Goal: Task Accomplishment & Management: Use online tool/utility

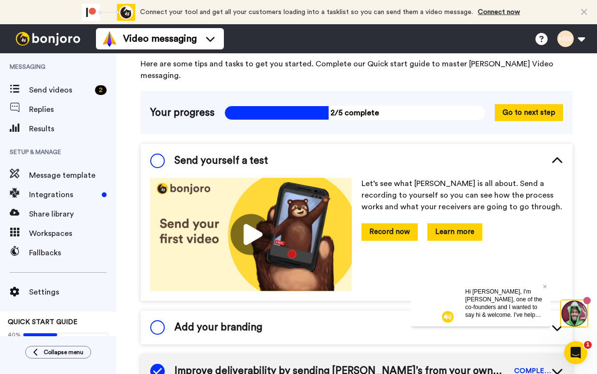
scroll to position [96, 0]
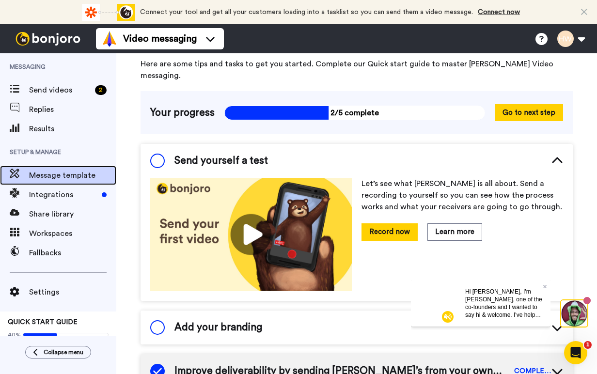
click at [62, 172] on span "Message template" at bounding box center [72, 176] width 87 height 12
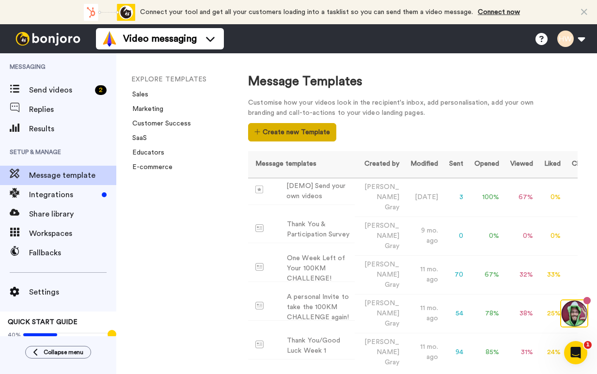
click at [296, 128] on button "Create new Template" at bounding box center [292, 132] width 88 height 18
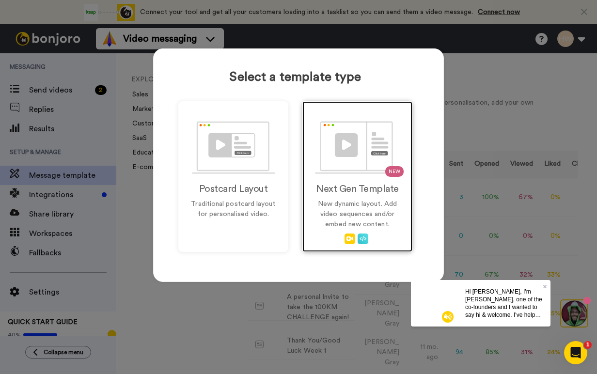
click at [355, 163] on img at bounding box center [357, 147] width 85 height 53
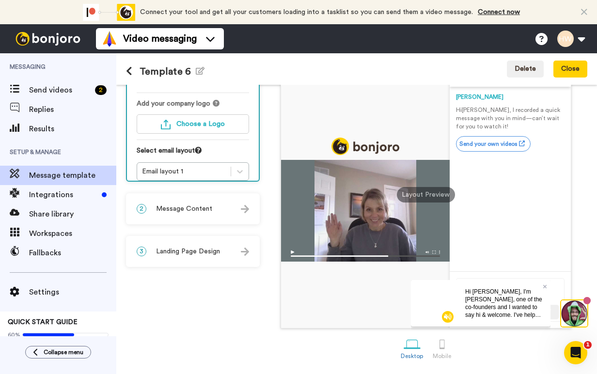
scroll to position [91, 0]
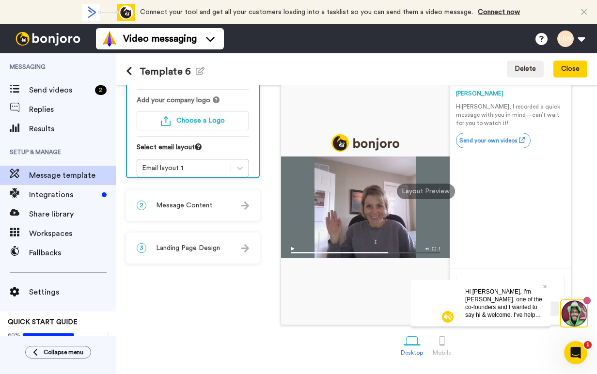
click at [229, 206] on div "2 Message Content" at bounding box center [193, 205] width 132 height 29
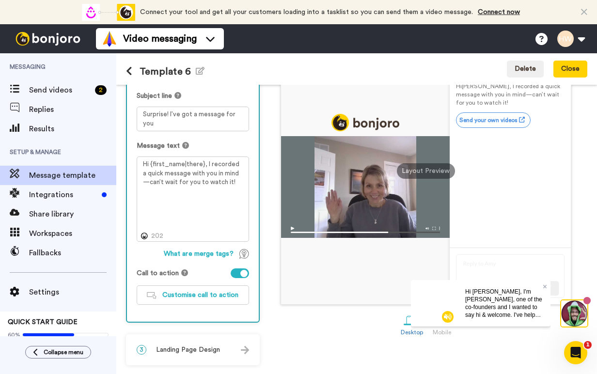
scroll to position [114, 0]
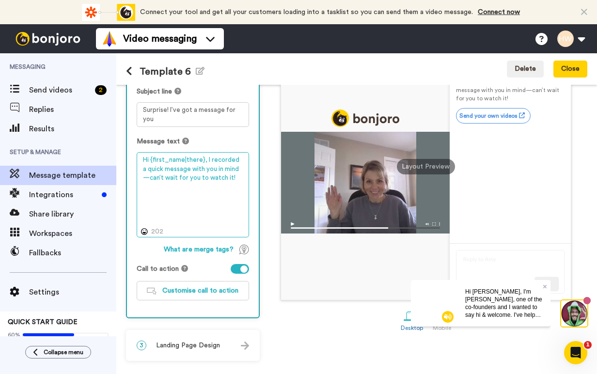
click at [208, 177] on textarea "Hi {first_name|there}, I recorded a quick message with you in mind—can’t wait f…" at bounding box center [193, 194] width 112 height 85
drag, startPoint x: 231, startPoint y: 179, endPoint x: 205, endPoint y: 161, distance: 31.3
click at [205, 161] on textarea "Hi {first_name|there}, I recorded a quick message with you in mind—can’t wait f…" at bounding box center [193, 194] width 112 height 85
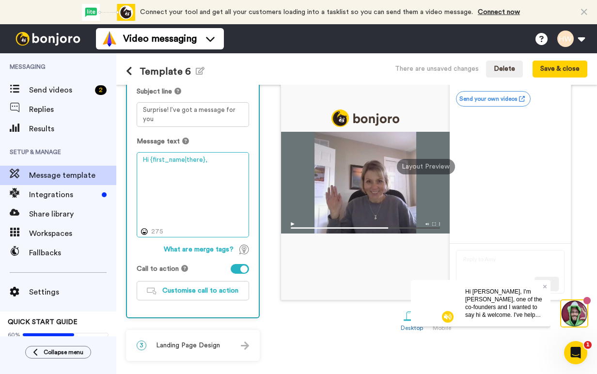
paste textarea "I’m so excited to welcome you to the 1IN100 Challenge! I recorded a short video…"
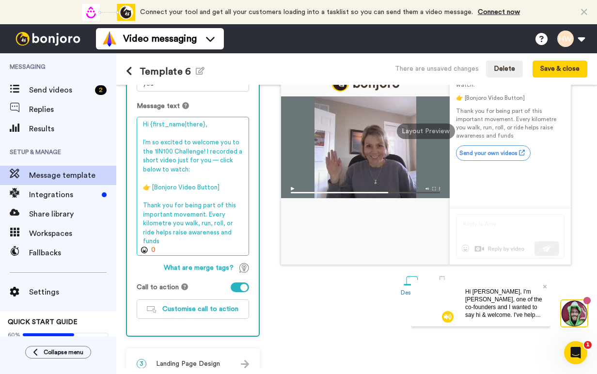
scroll to position [152, 0]
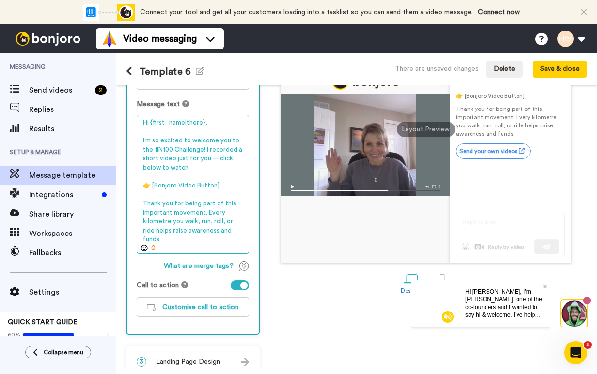
click at [217, 157] on textarea "Hi {first_name|there}, I’m so excited to welcome you to the 1IN100 Challenge! I…" at bounding box center [193, 184] width 112 height 139
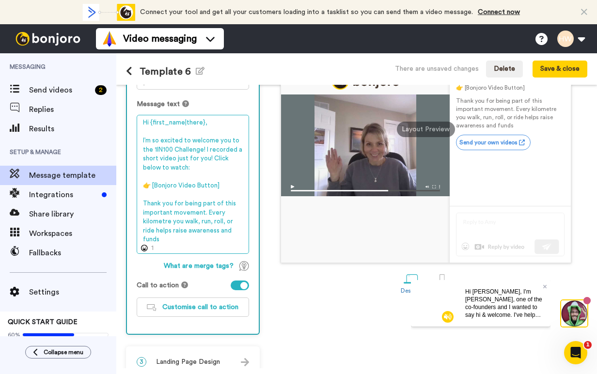
scroll to position [168, 0]
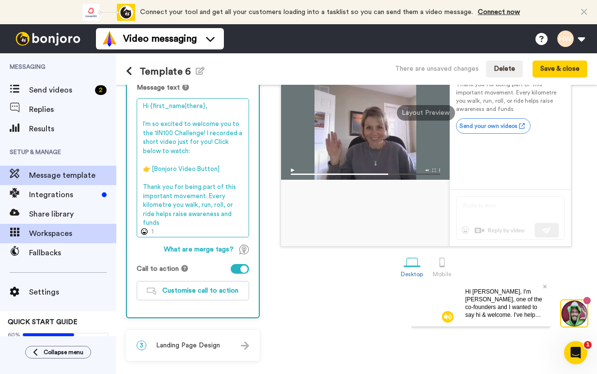
type textarea "Hi {first_name|there}, I’m so excited to welcome you to the 1IN100 Challenge! I…"
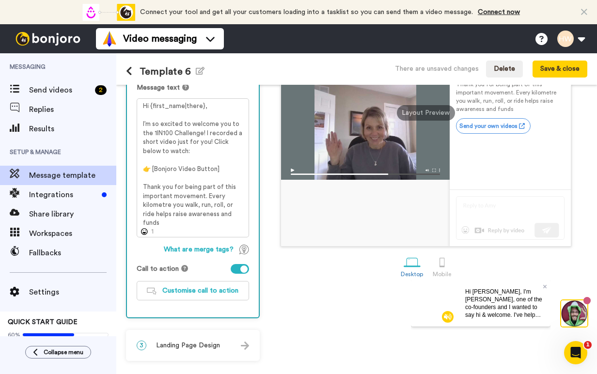
click at [215, 346] on span "Landing Page Design" at bounding box center [188, 346] width 64 height 10
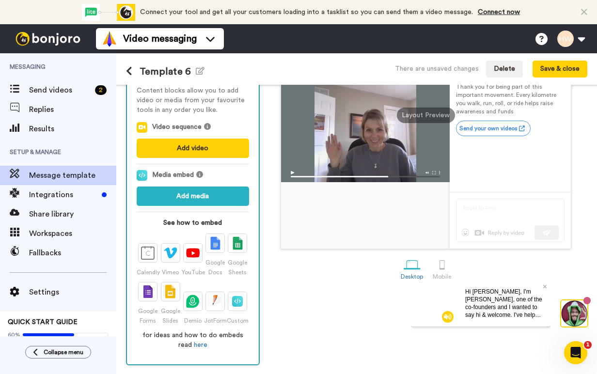
scroll to position [170, 0]
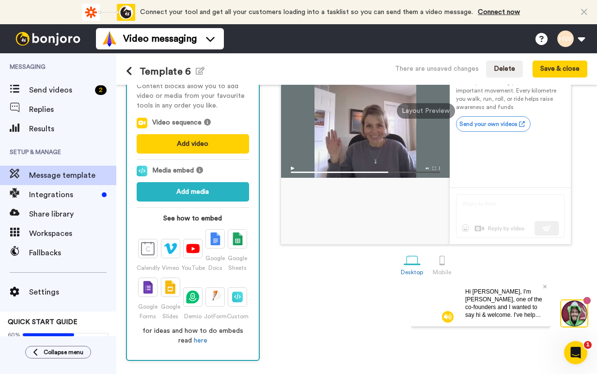
click at [132, 74] on button at bounding box center [133, 71] width 14 height 11
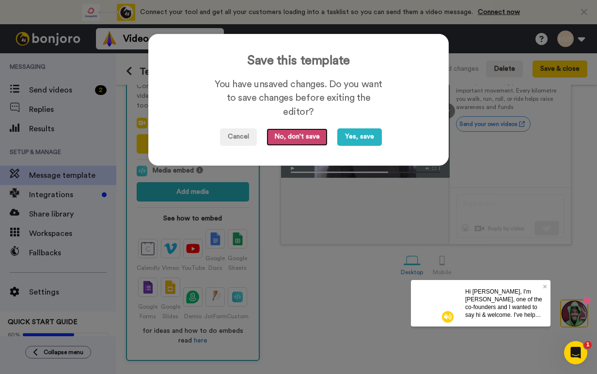
click at [294, 135] on button "No, don't save" at bounding box center [297, 136] width 61 height 17
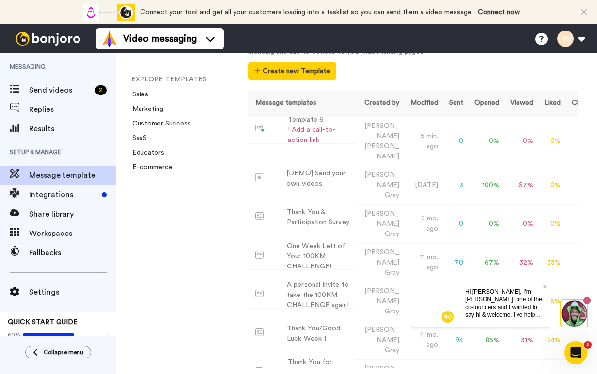
scroll to position [66, 0]
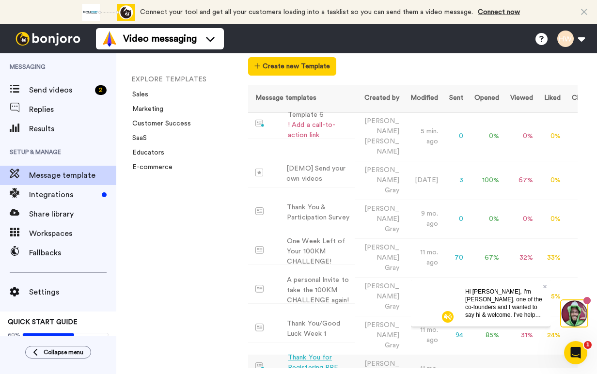
click at [317, 353] on div "Thank You for Registering PRE Oct 1" at bounding box center [319, 368] width 63 height 31
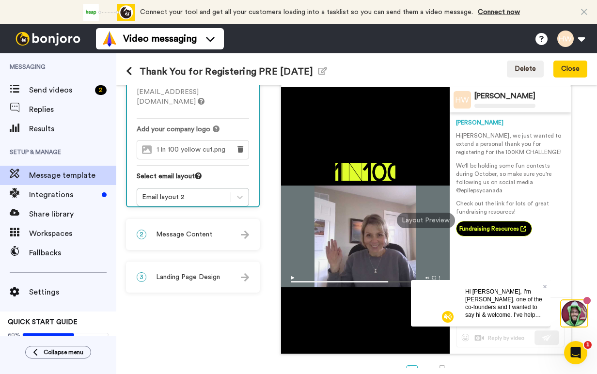
scroll to position [58, 0]
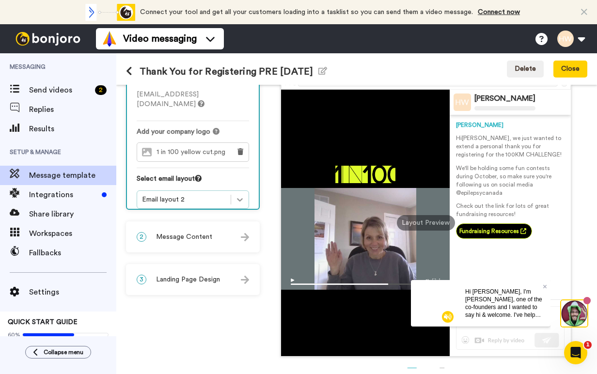
click at [238, 195] on icon at bounding box center [240, 200] width 10 height 10
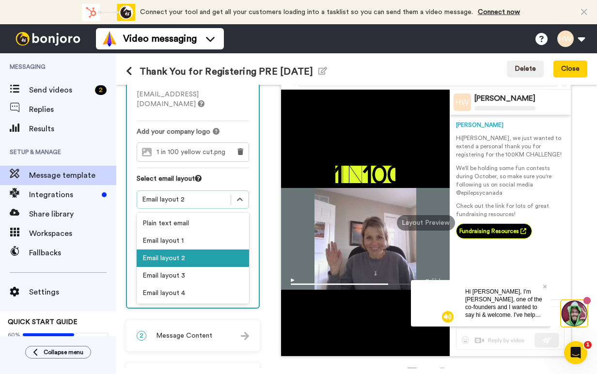
click at [262, 188] on div "1 Message Setup From hwright@epilepsy.ca Add your company logo 1 in 100 yellow …" at bounding box center [195, 214] width 139 height 360
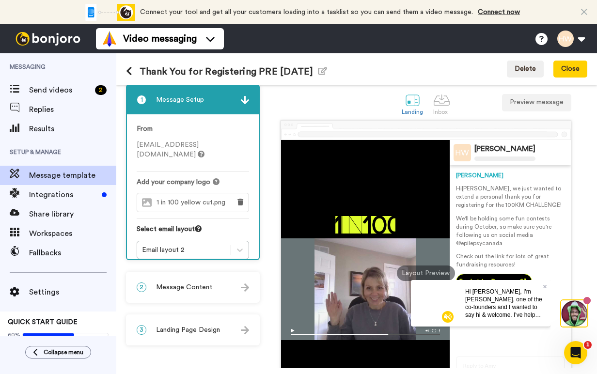
scroll to position [0, 0]
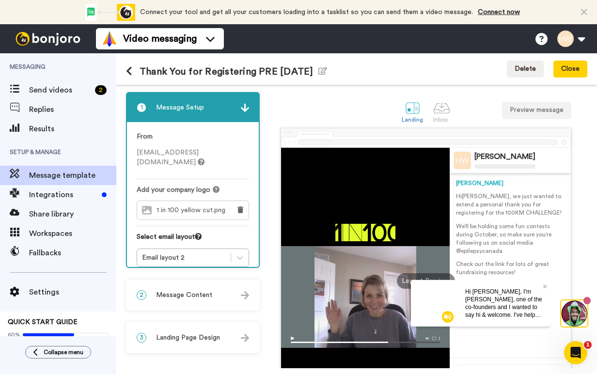
click at [208, 206] on span "1 in 100 yellow cut.png" at bounding box center [194, 210] width 74 height 8
click at [265, 168] on div "Helen Wright Helen Hi Tom , we just wanted to extend a personal thank you for r…" at bounding box center [426, 271] width 323 height 287
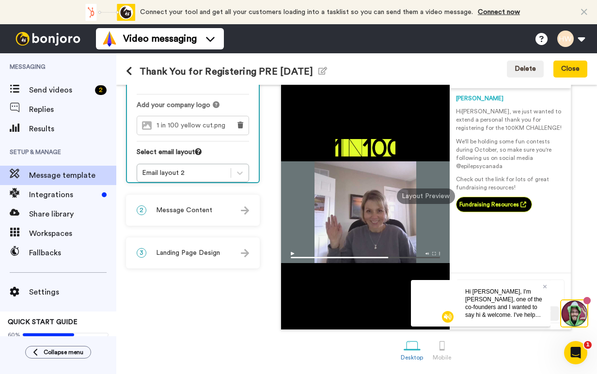
scroll to position [87, 0]
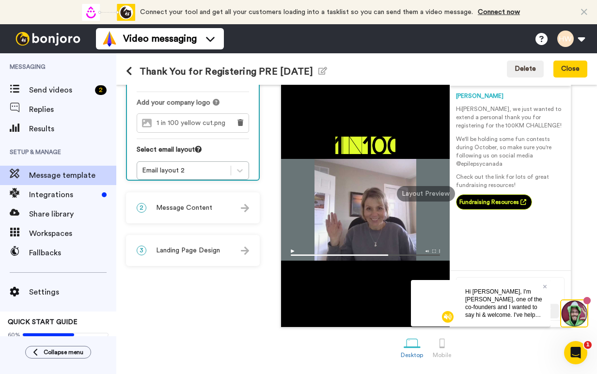
click at [245, 210] on img at bounding box center [245, 208] width 8 height 8
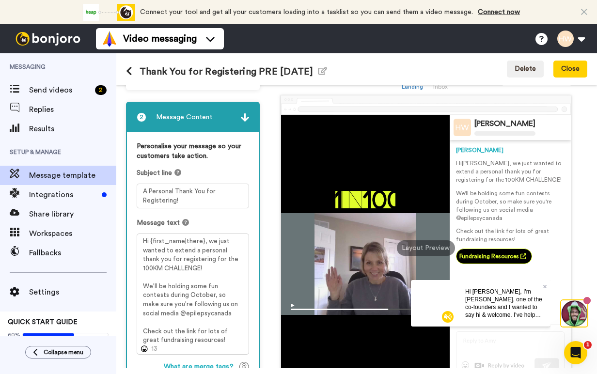
scroll to position [29, 0]
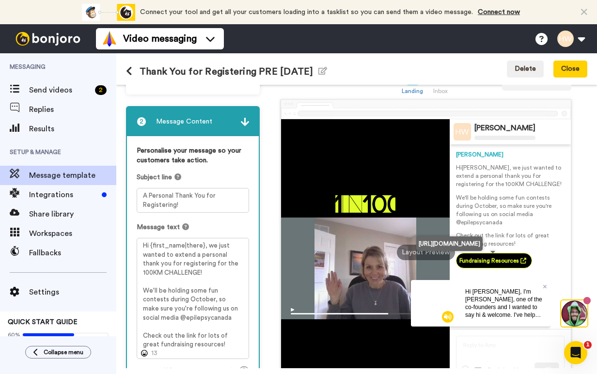
click at [494, 264] on link "Fundraising Resources" at bounding box center [494, 261] width 76 height 16
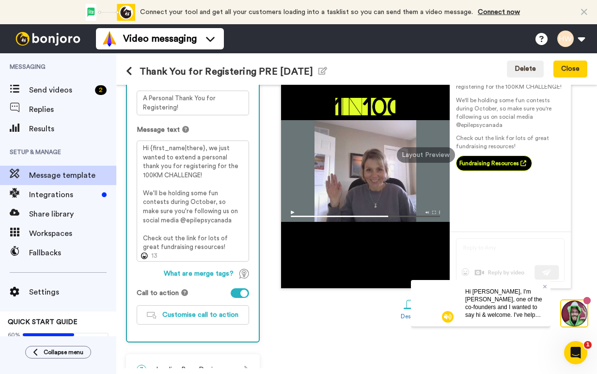
scroll to position [150, 0]
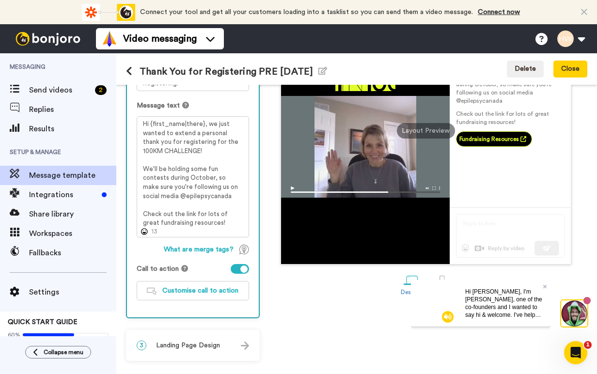
click at [238, 346] on div "3 Landing Page Design" at bounding box center [193, 345] width 132 height 29
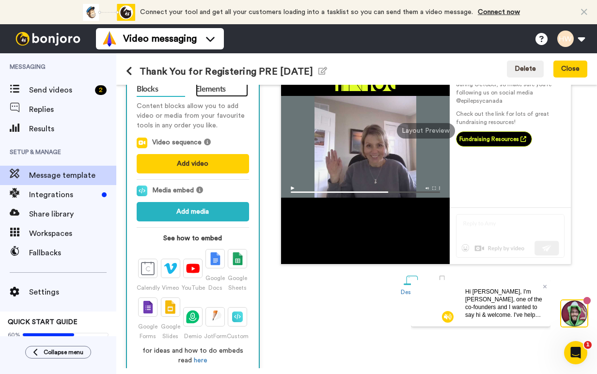
click at [216, 87] on link "Design Elements" at bounding box center [222, 82] width 52 height 30
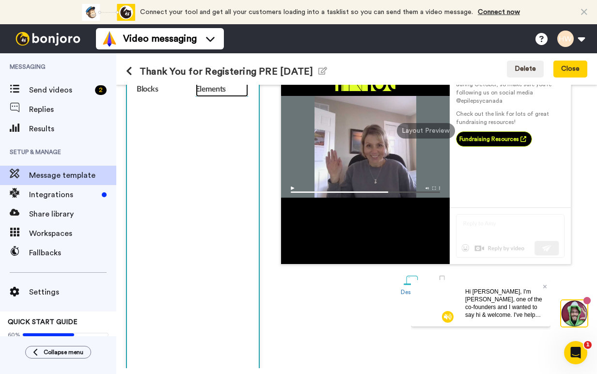
scroll to position [91, 0]
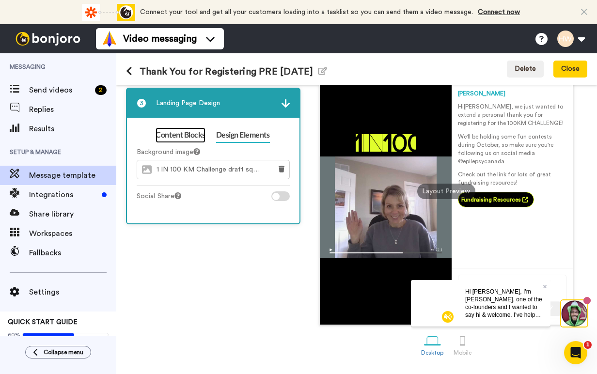
click at [172, 132] on link "Content Blocks" at bounding box center [180, 135] width 49 height 16
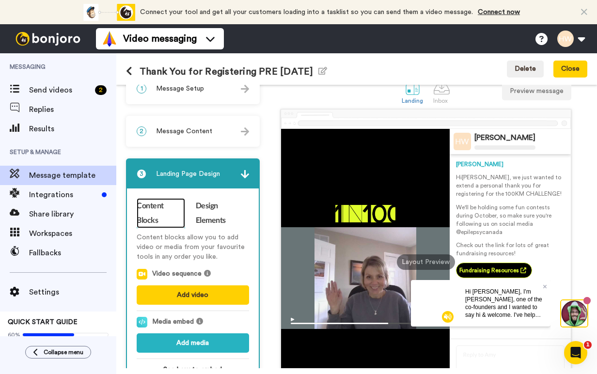
scroll to position [0, 0]
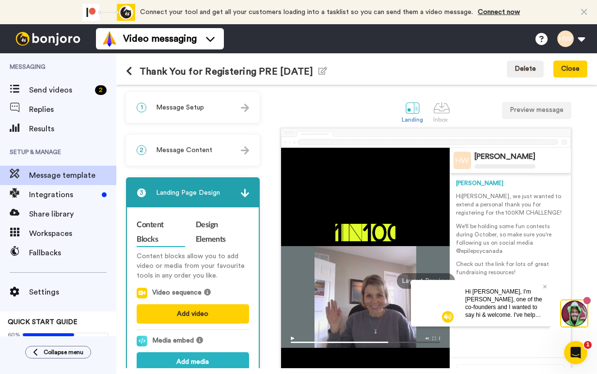
click at [128, 69] on icon at bounding box center [129, 71] width 6 height 10
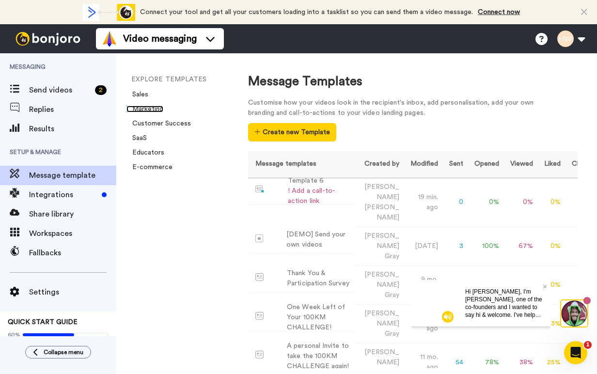
click at [151, 111] on link "Marketing" at bounding box center [144, 109] width 37 height 7
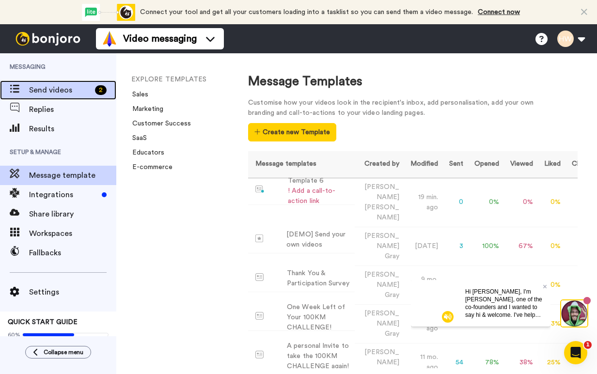
click at [60, 87] on span "Send videos" at bounding box center [60, 90] width 62 height 12
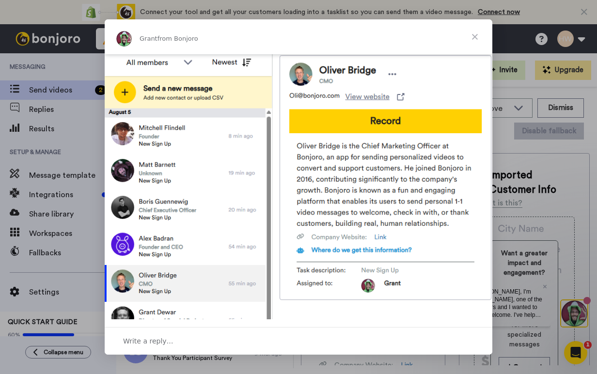
scroll to position [373, 0]
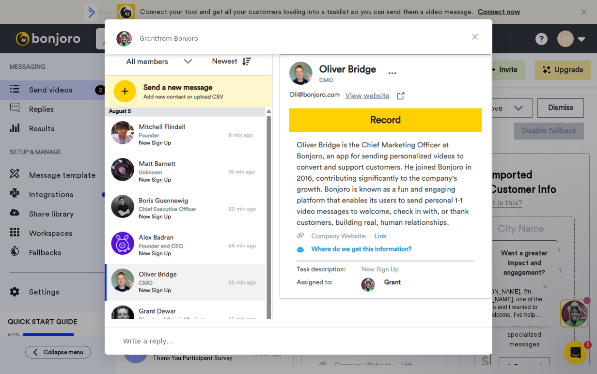
click at [475, 38] on span "Close" at bounding box center [474, 36] width 35 height 35
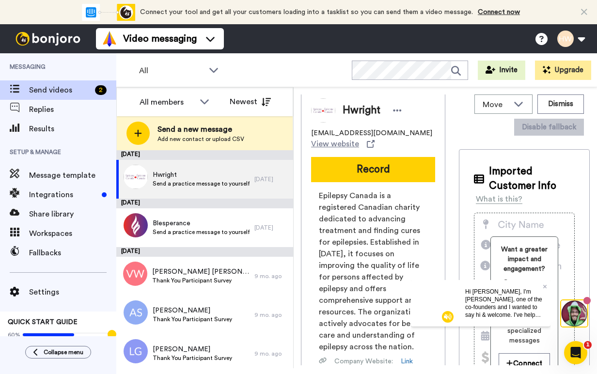
scroll to position [0, 0]
